Goal: Task Accomplishment & Management: Use online tool/utility

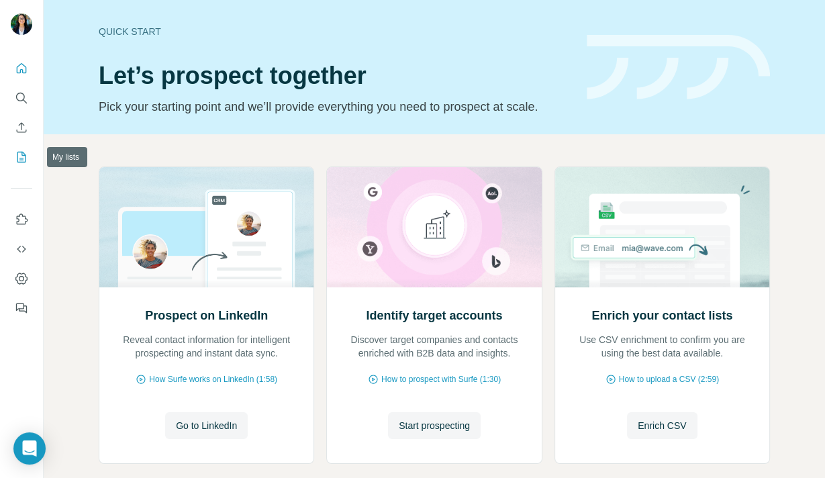
click at [16, 156] on icon "My lists" at bounding box center [21, 156] width 13 height 13
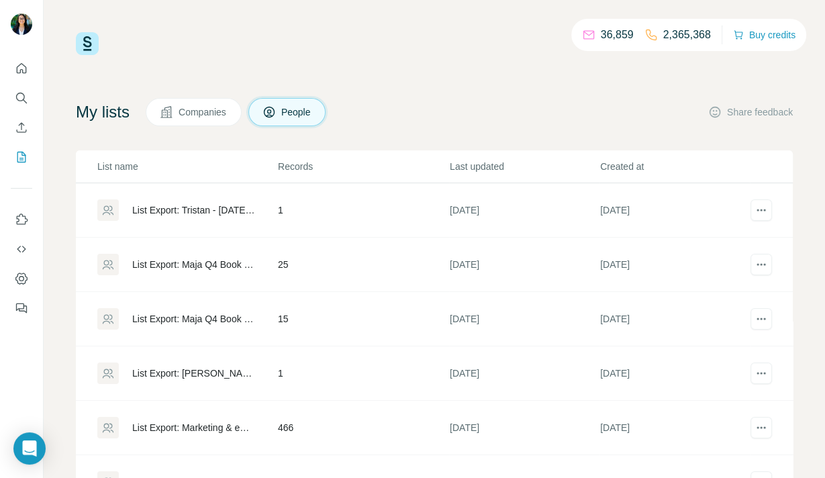
click at [212, 263] on div "List Export: Maja Q4 Book - [DATE] 12:30" at bounding box center [193, 264] width 123 height 13
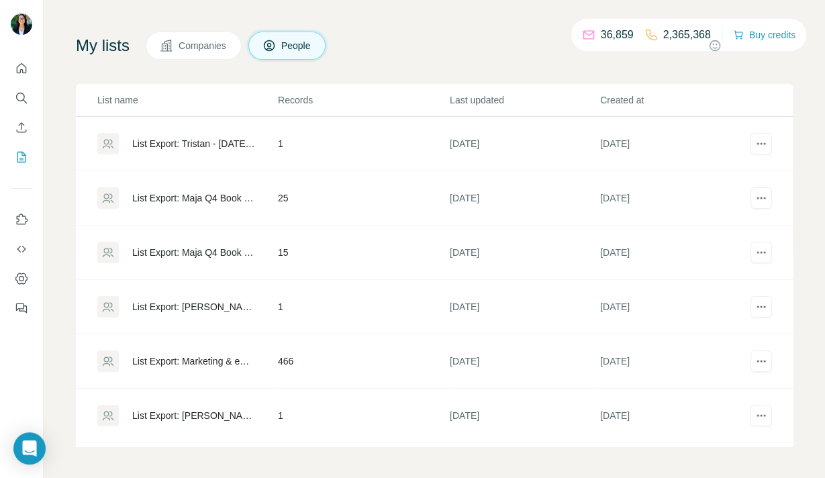
click at [161, 195] on div "List Export: Maja Q4 Book - [DATE] 12:30" at bounding box center [193, 197] width 123 height 13
click at [195, 249] on div "List Export: Maja Q4 Book - [DATE] 12:29" at bounding box center [193, 252] width 123 height 13
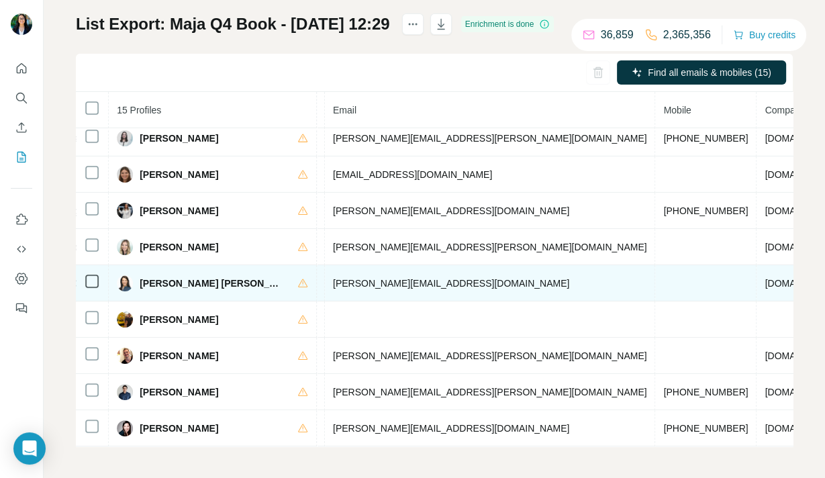
scroll to position [231, 502]
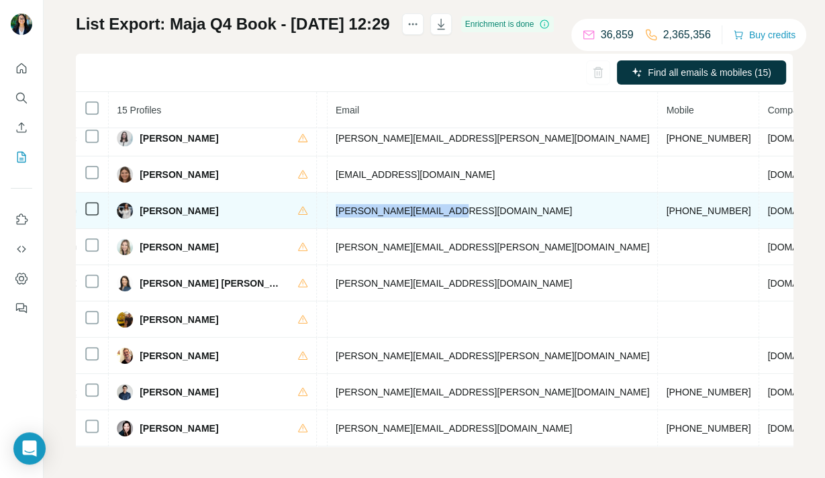
drag, startPoint x: 410, startPoint y: 211, endPoint x: 288, endPoint y: 205, distance: 122.4
click at [328, 205] on td "[PERSON_NAME][EMAIL_ADDRESS][DOMAIN_NAME]" at bounding box center [493, 211] width 331 height 36
copy span "[PERSON_NAME][EMAIL_ADDRESS][DOMAIN_NAME]"
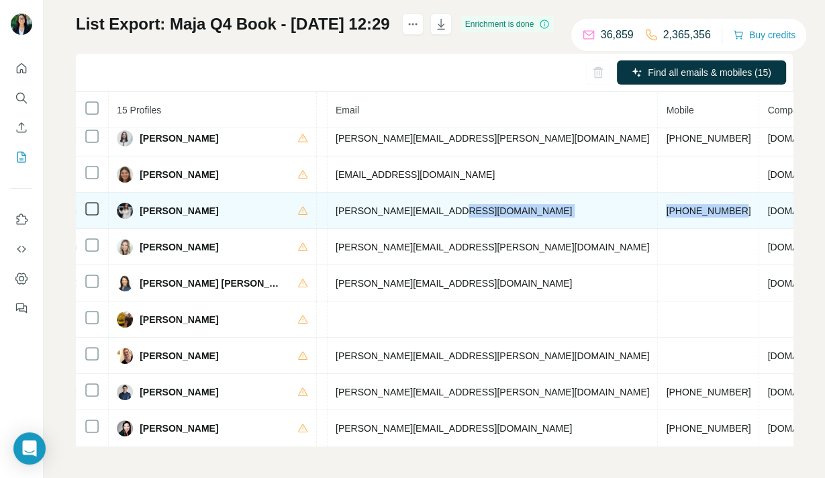
drag, startPoint x: 547, startPoint y: 205, endPoint x: 453, endPoint y: 208, distance: 93.4
click at [453, 208] on tr "[PERSON_NAME] Found LinkedIn Senior Digital Marketing Managerin Unfallschaden, …" at bounding box center [321, 211] width 1494 height 36
copy tr "[PHONE_NUMBER]"
drag, startPoint x: 743, startPoint y: 204, endPoint x: 658, endPoint y: 202, distance: 86.0
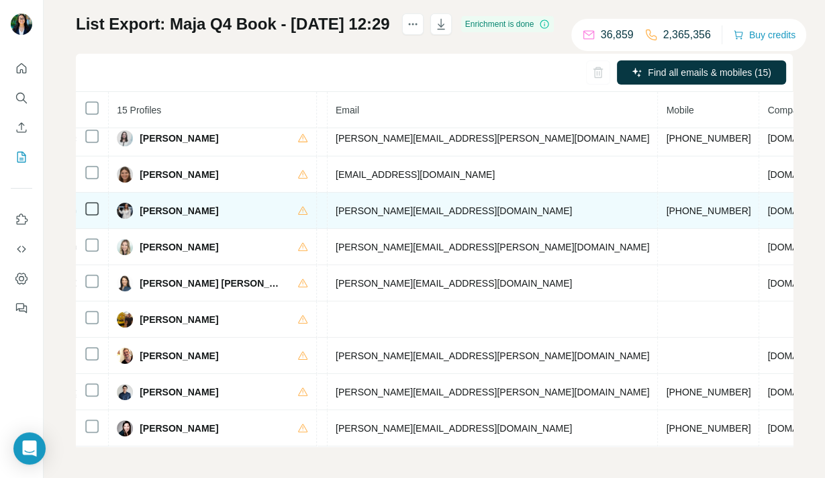
copy span "[PHONE_NUMBER]"
drag, startPoint x: 402, startPoint y: 208, endPoint x: 281, endPoint y: 210, distance: 120.9
click at [328, 210] on td "[PERSON_NAME][EMAIL_ADDRESS][DOMAIN_NAME]" at bounding box center [493, 211] width 331 height 36
copy span "[PERSON_NAME][EMAIL_ADDRESS][DOMAIN_NAME]"
